Goal: Information Seeking & Learning: Find specific fact

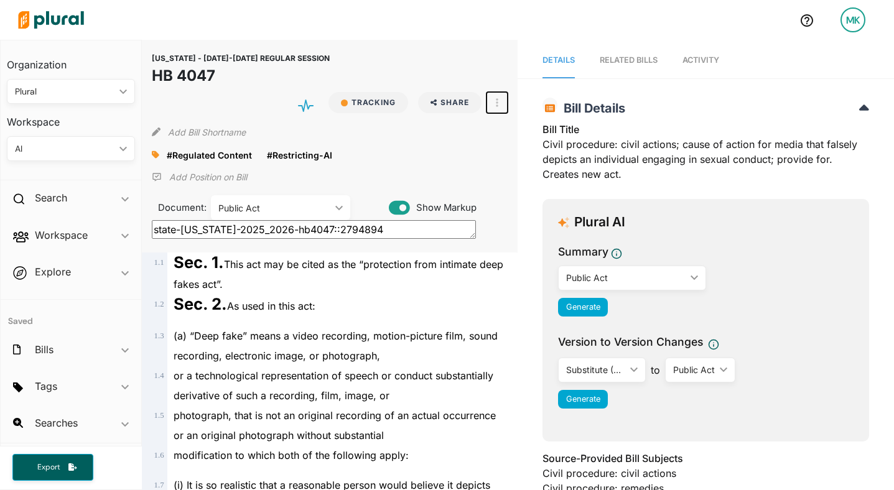
click at [499, 101] on button "button" at bounding box center [497, 102] width 21 height 21
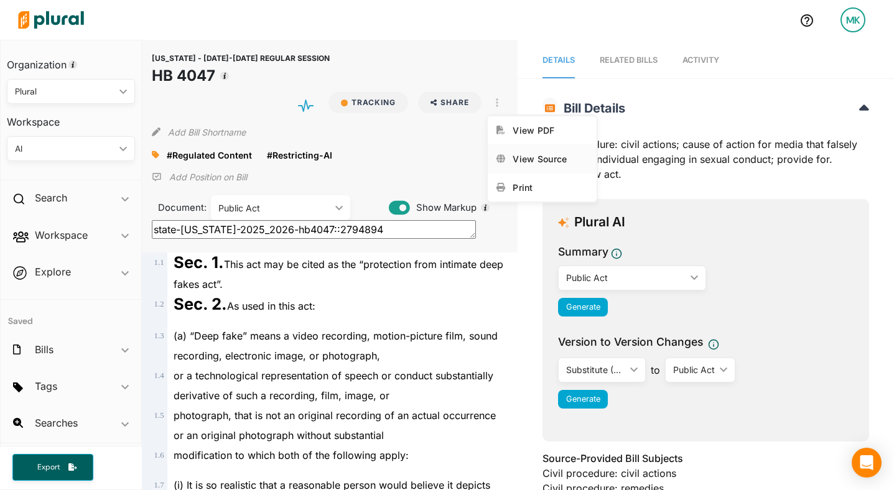
click at [513, 154] on div "View Source" at bounding box center [550, 159] width 75 height 11
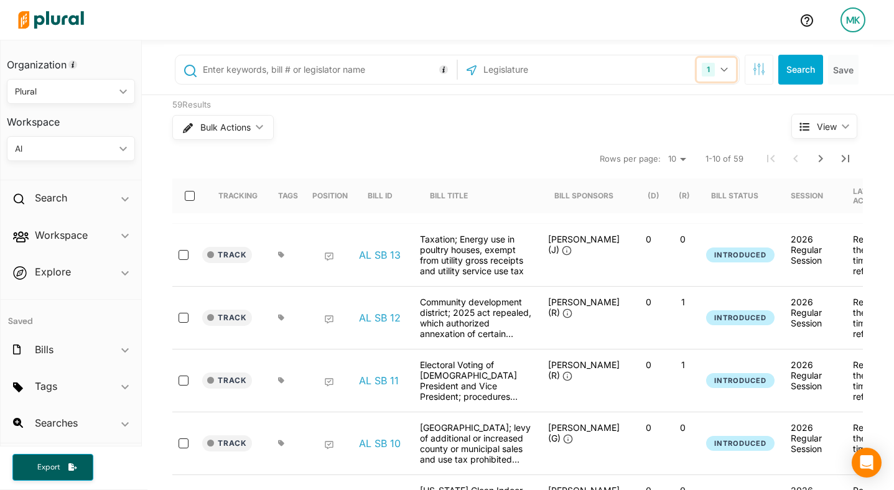
click at [731, 73] on button "1" at bounding box center [716, 70] width 39 height 24
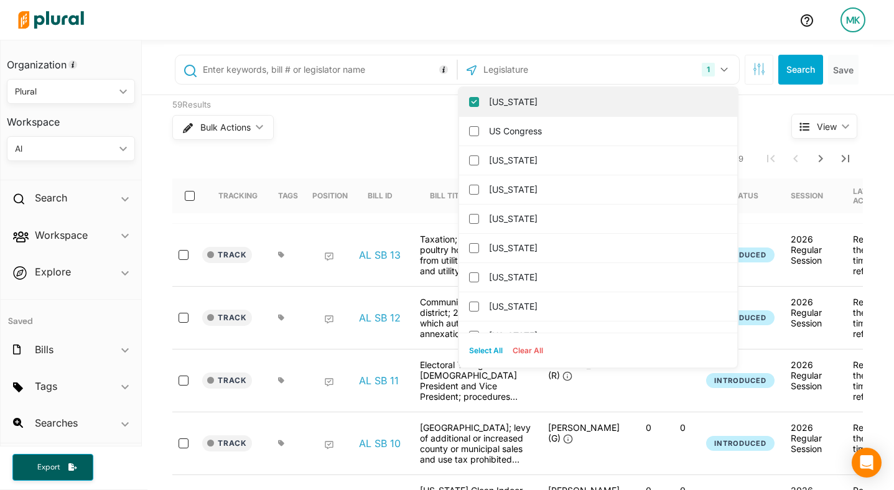
click at [577, 103] on label "Alabama" at bounding box center [607, 102] width 236 height 19
click at [479, 103] on input "Alabama" at bounding box center [474, 102] width 10 height 10
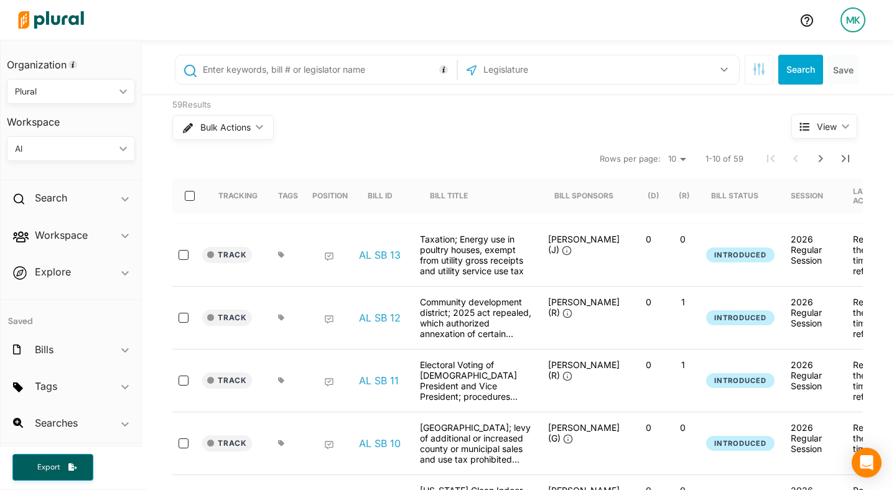
click at [563, 65] on input "text" at bounding box center [548, 70] width 133 height 24
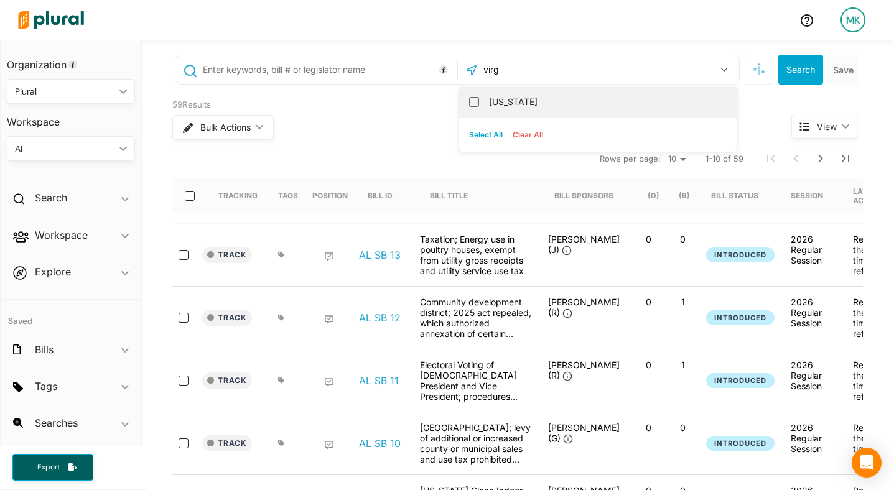
type input "virg"
click at [548, 106] on label "Virginia" at bounding box center [607, 102] width 236 height 19
click at [479, 106] on input "Virginia" at bounding box center [474, 102] width 10 height 10
checkbox input "true"
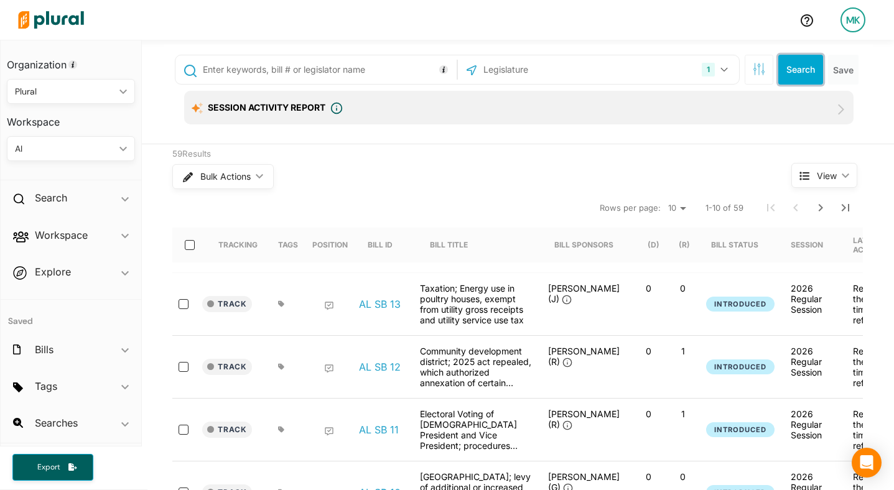
click at [807, 70] on button "Search" at bounding box center [801, 70] width 45 height 30
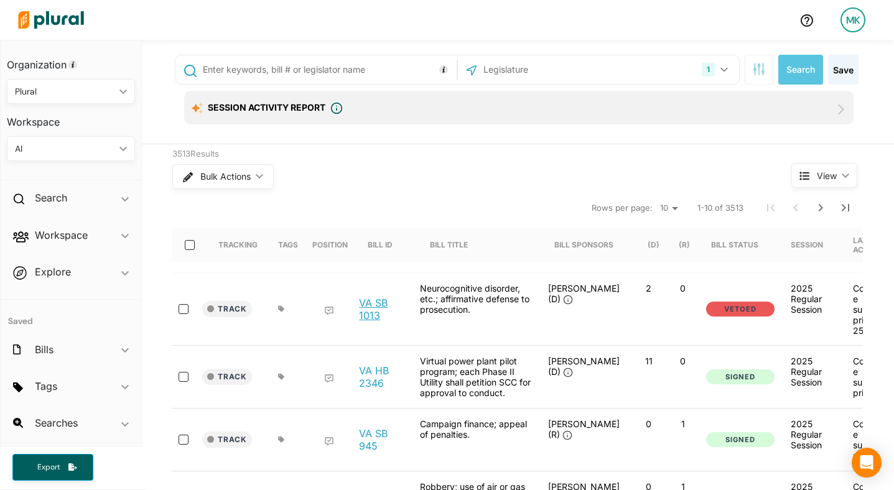
click at [366, 316] on link "VA SB 1013" at bounding box center [382, 309] width 47 height 25
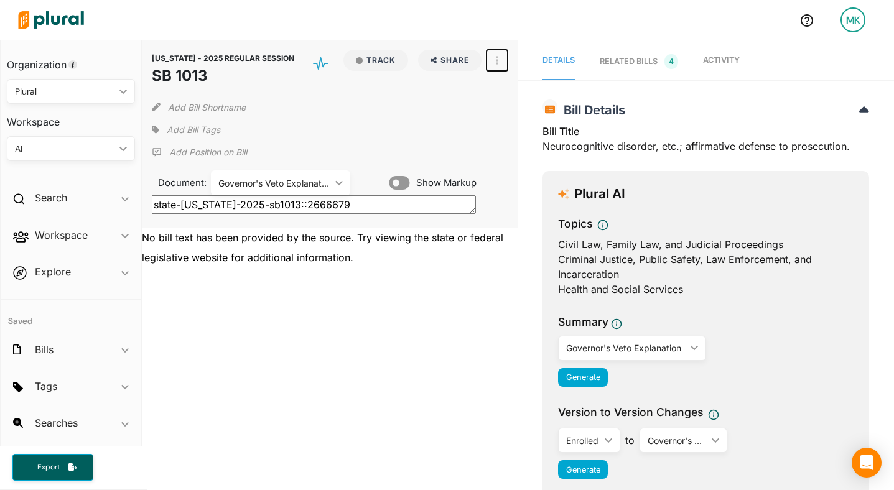
click at [497, 58] on icon "button" at bounding box center [497, 60] width 2 height 10
click at [548, 88] on div "View Source" at bounding box center [550, 88] width 75 height 11
click at [57, 207] on div "Search ic_keyboard_arrow_down" at bounding box center [71, 201] width 141 height 34
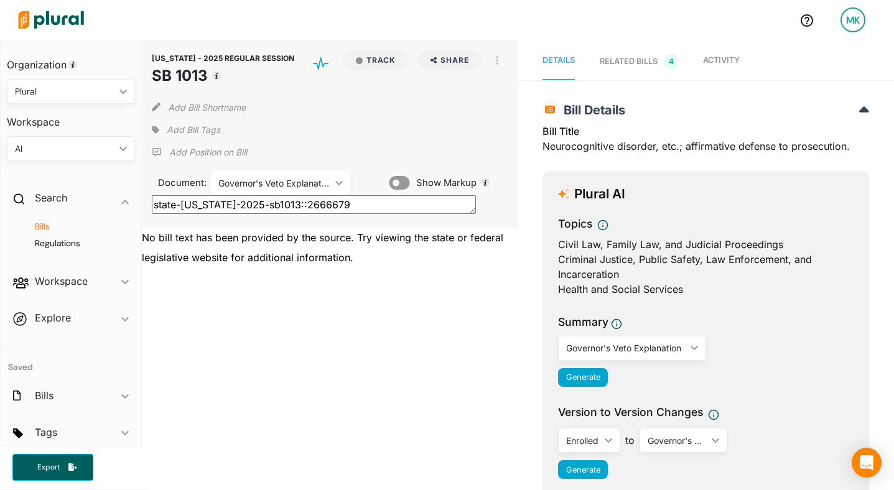
click at [47, 225] on h4 "Bills" at bounding box center [74, 227] width 110 height 12
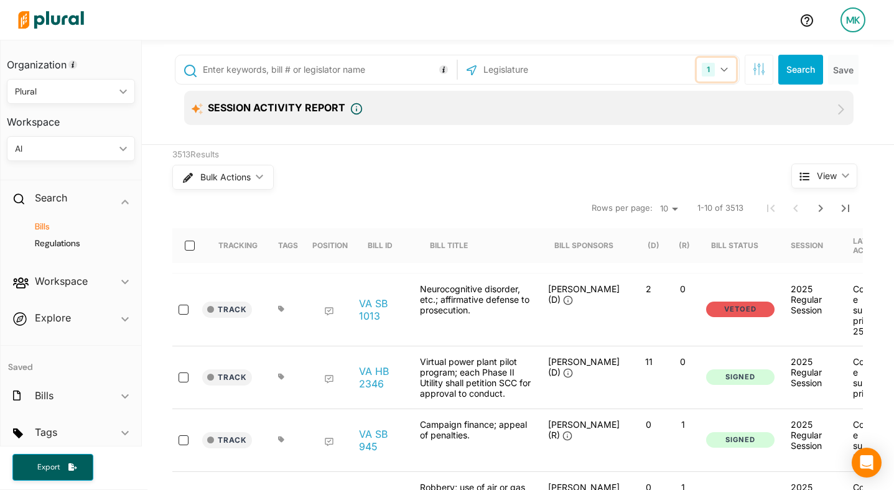
click at [717, 72] on button "1" at bounding box center [716, 70] width 39 height 24
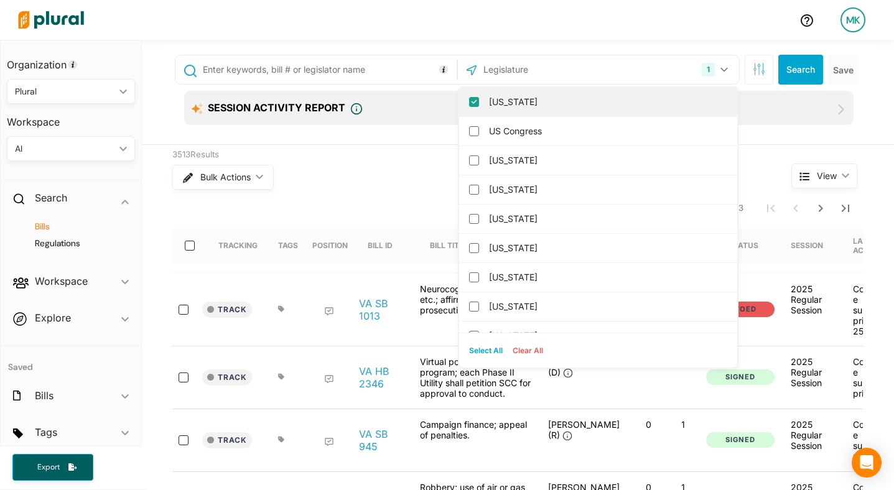
click at [562, 103] on label "Virginia" at bounding box center [607, 102] width 236 height 19
click at [479, 103] on input "Virginia" at bounding box center [474, 102] width 10 height 10
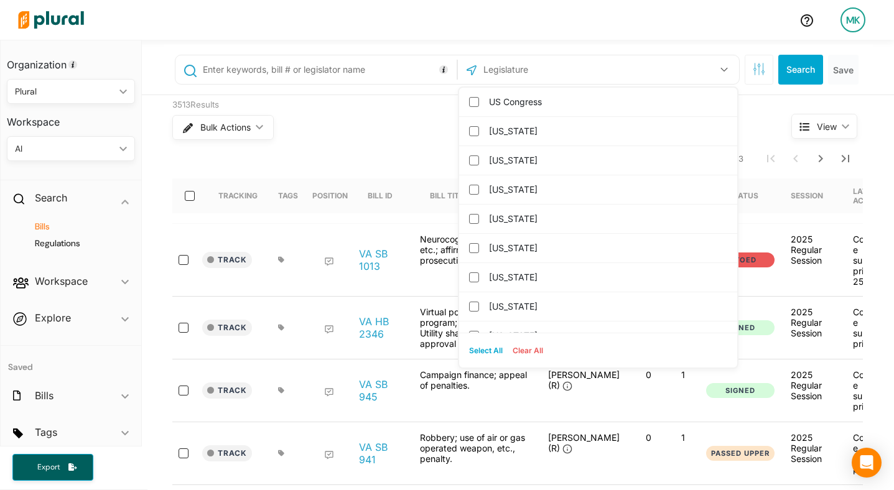
click at [558, 68] on input "text" at bounding box center [548, 70] width 133 height 24
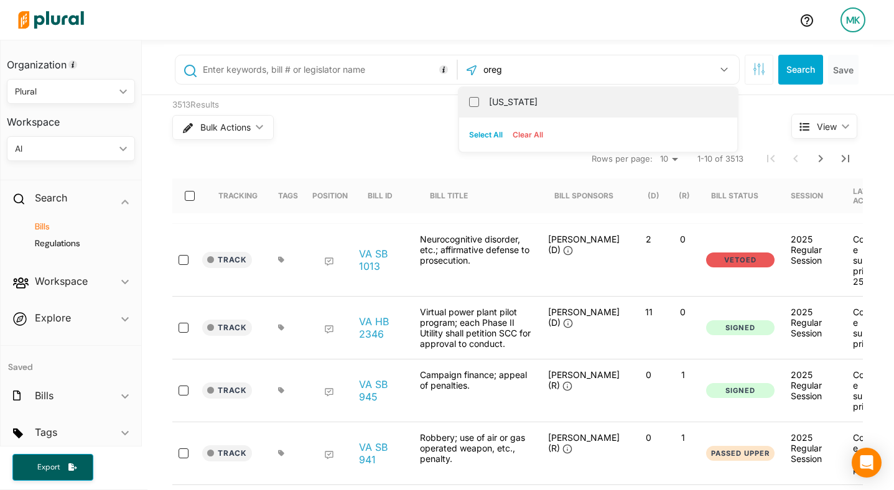
type input "oreg"
click at [547, 103] on label "Oregon" at bounding box center [607, 102] width 236 height 19
click at [479, 103] on input "Oregon" at bounding box center [474, 102] width 10 height 10
checkbox input "true"
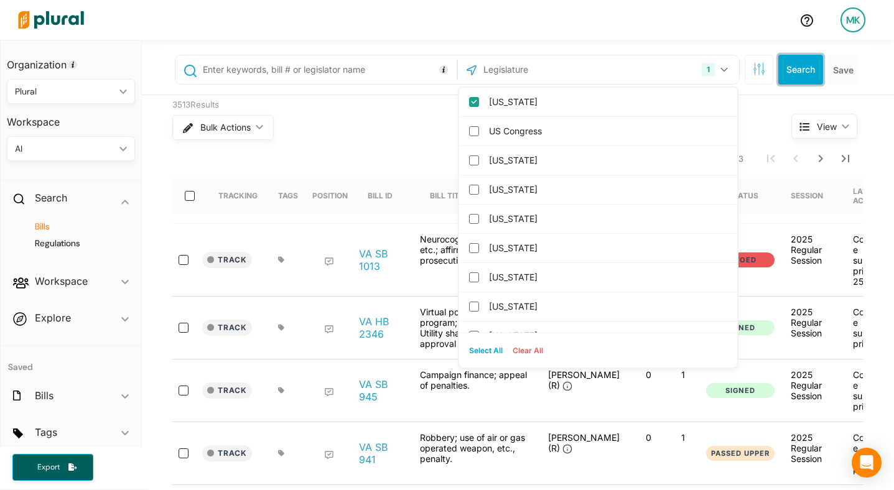
click at [803, 68] on button "Search" at bounding box center [801, 70] width 45 height 30
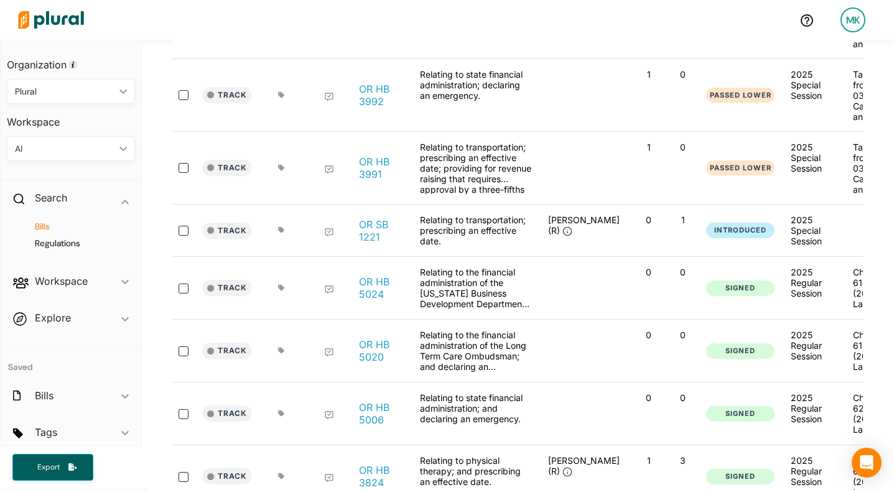
scroll to position [305, 0]
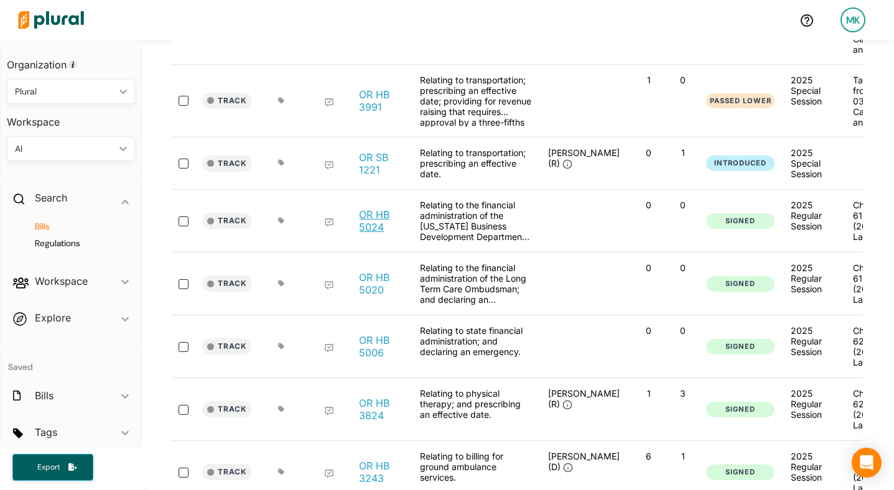
click at [372, 208] on link "OR HB 5024" at bounding box center [382, 220] width 47 height 25
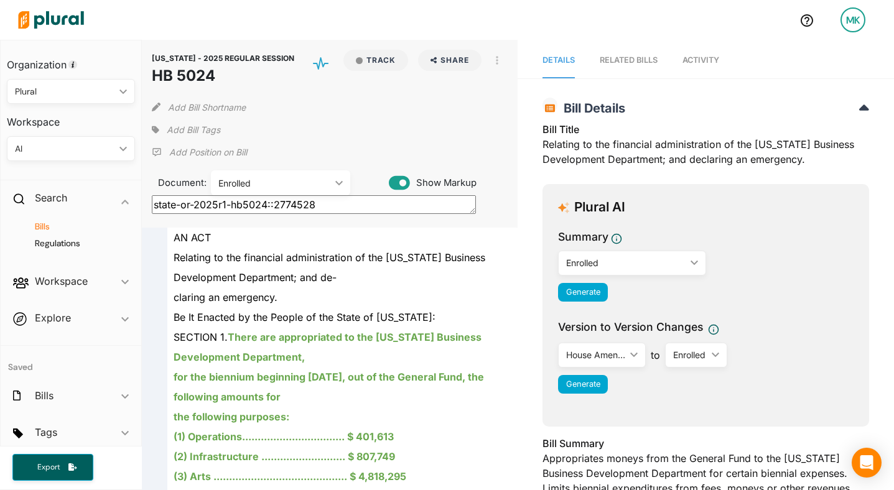
click at [493, 75] on div "OREGON - 2025 REGULAR SESSION HB 5024 Track Share Email LinkedIn X Facebook Vie…" at bounding box center [330, 68] width 357 height 37
click at [494, 58] on button "button" at bounding box center [497, 60] width 21 height 21
click at [515, 121] on div "View Source" at bounding box center [550, 116] width 75 height 11
